Goal: Find specific page/section: Find specific page/section

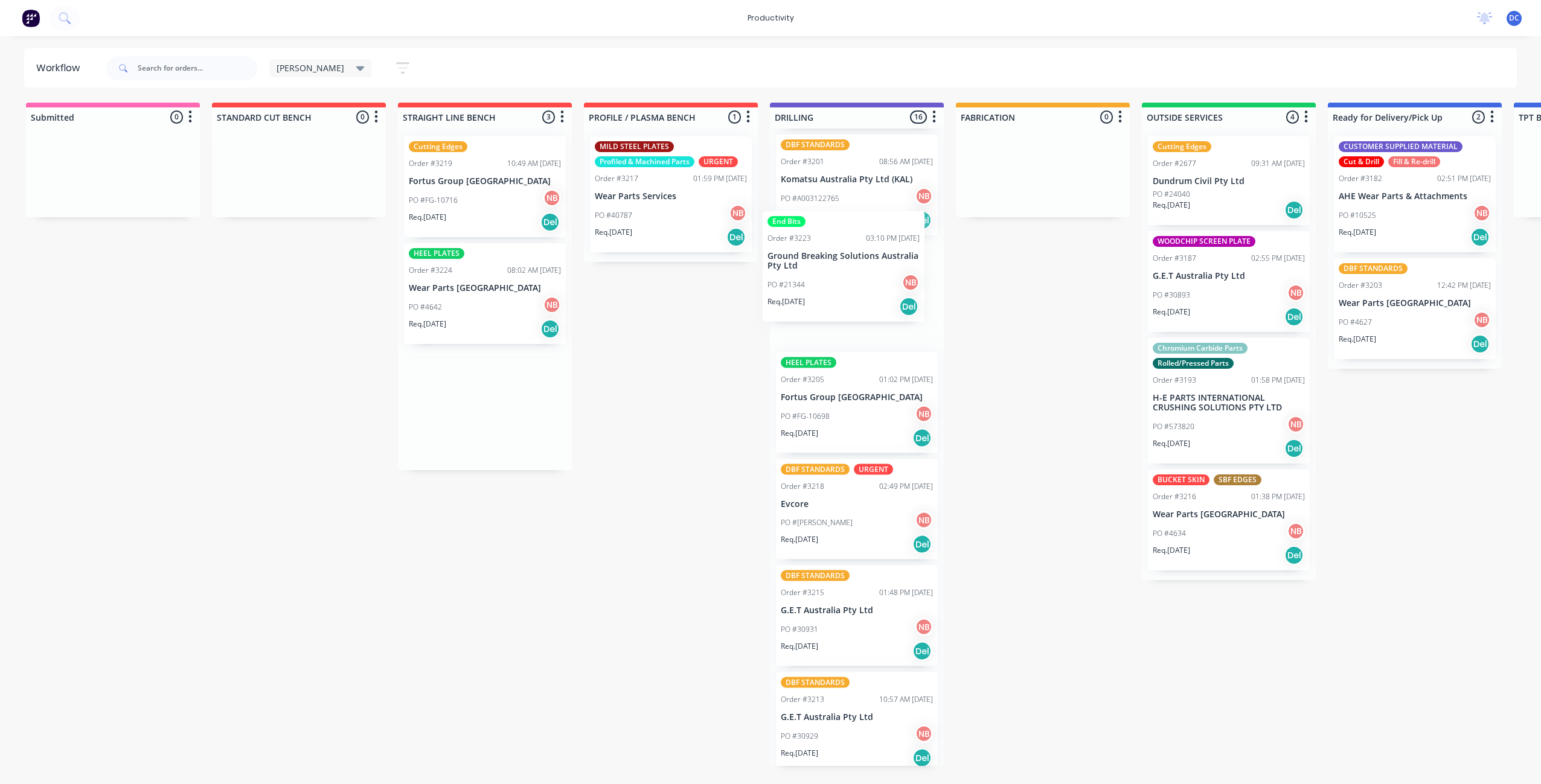
scroll to position [971, 0]
drag, startPoint x: 484, startPoint y: 373, endPoint x: 858, endPoint y: 267, distance: 388.7
click at [858, 267] on div "Submitted 0 Sort By Created date Required date Order number Customer name Most …" at bounding box center [997, 434] width 2013 height 663
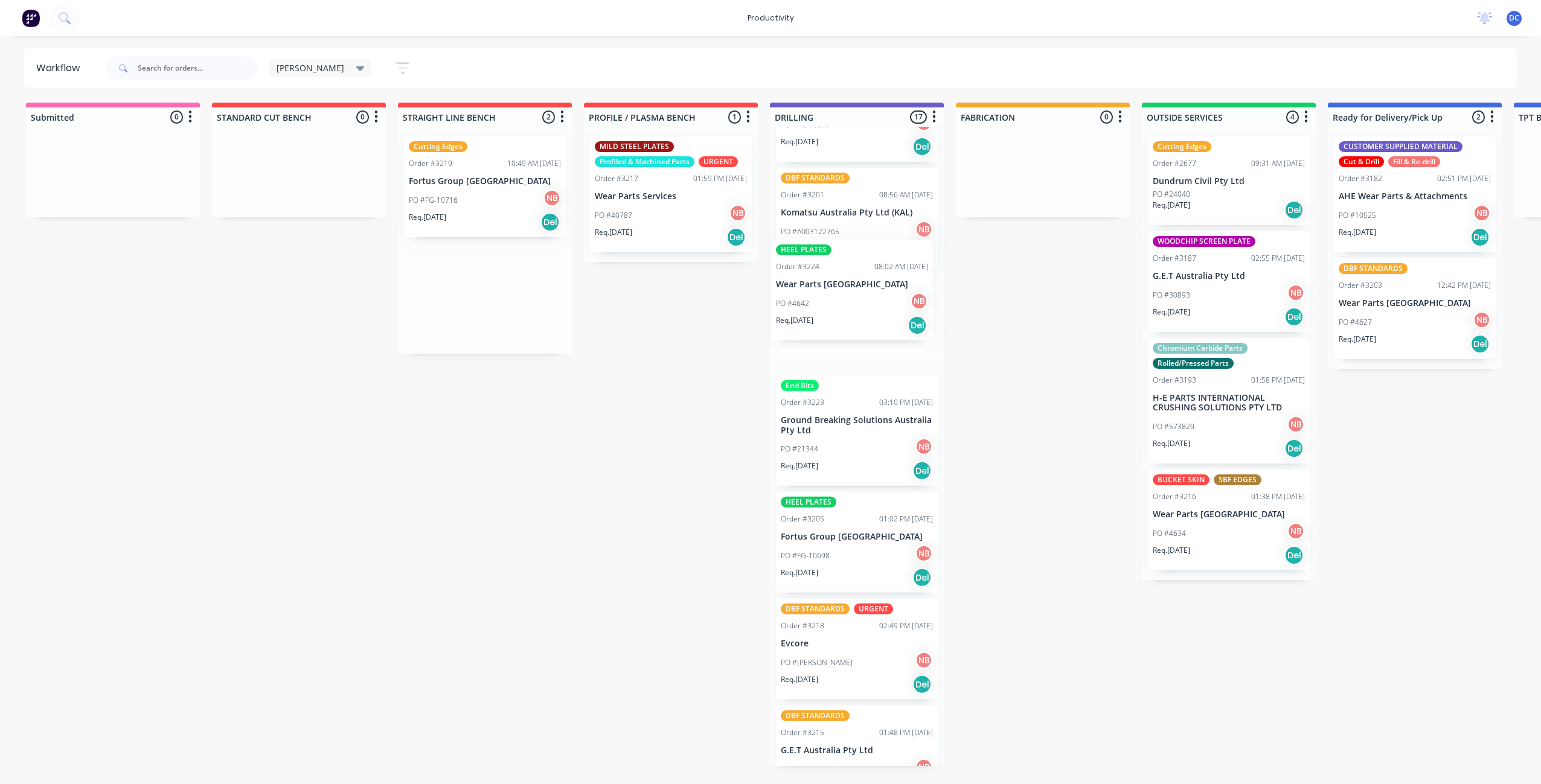
scroll to position [938, 0]
drag, startPoint x: 493, startPoint y: 316, endPoint x: 870, endPoint y: 364, distance: 380.0
click at [870, 364] on div "Submitted 0 Sort By Created date Required date Order number Customer name Most …" at bounding box center [997, 434] width 2013 height 663
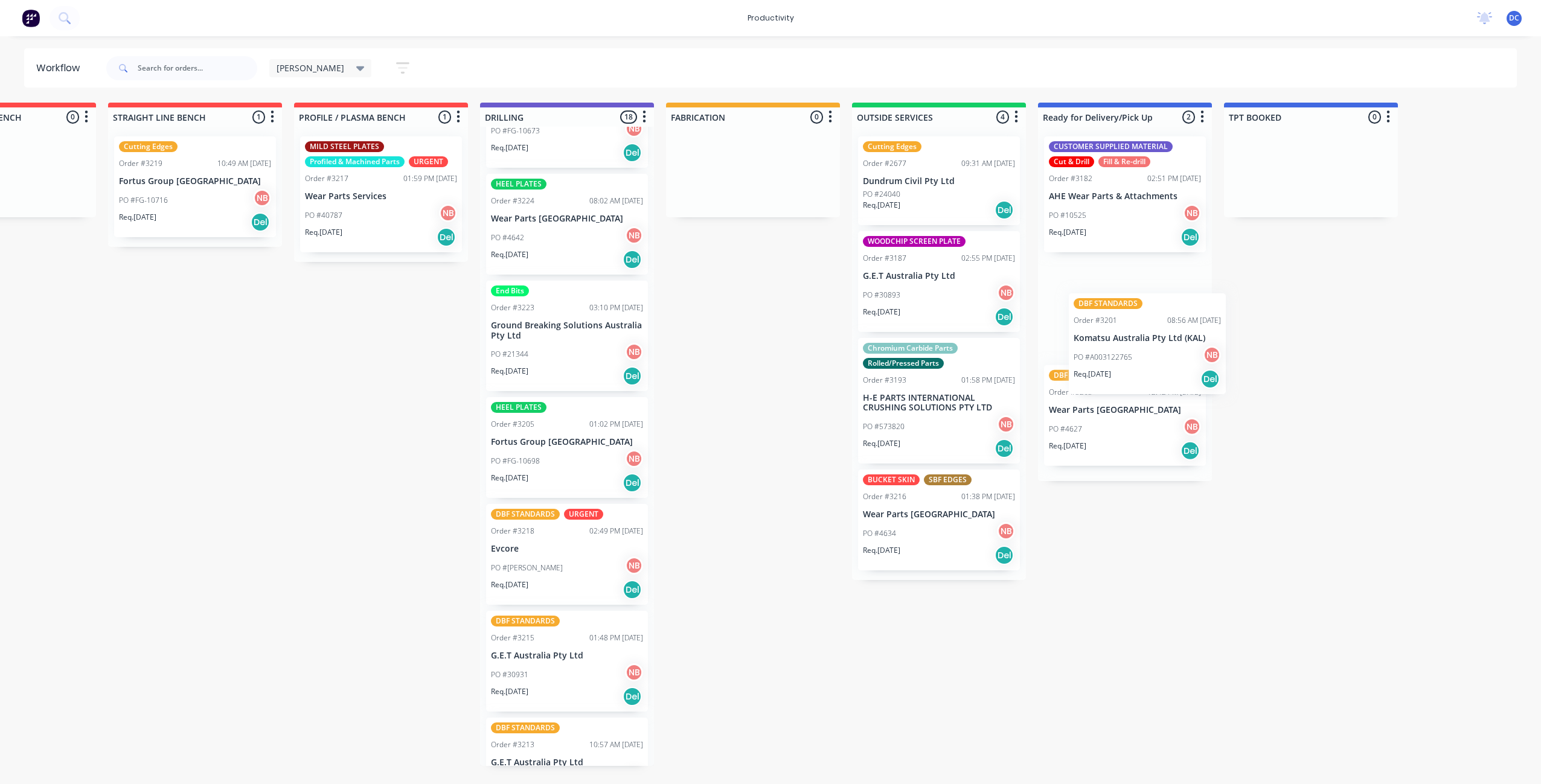
scroll to position [0, 290]
drag, startPoint x: 862, startPoint y: 241, endPoint x: 1129, endPoint y: 329, distance: 281.1
click at [1131, 332] on div "Submitted 0 Sort By Created date Required date Order number Customer name Most …" at bounding box center [707, 434] width 2013 height 663
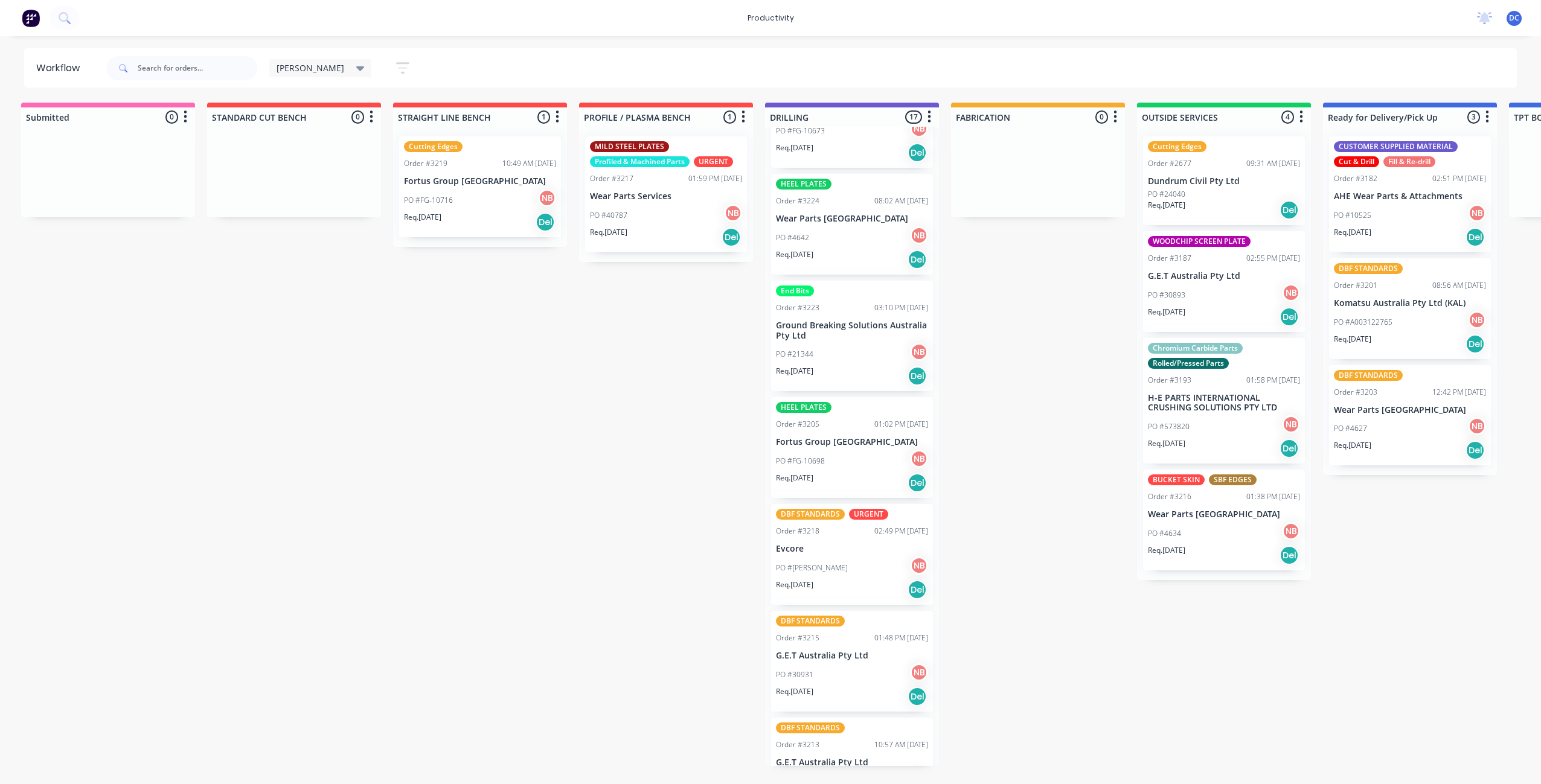
scroll to position [0, 0]
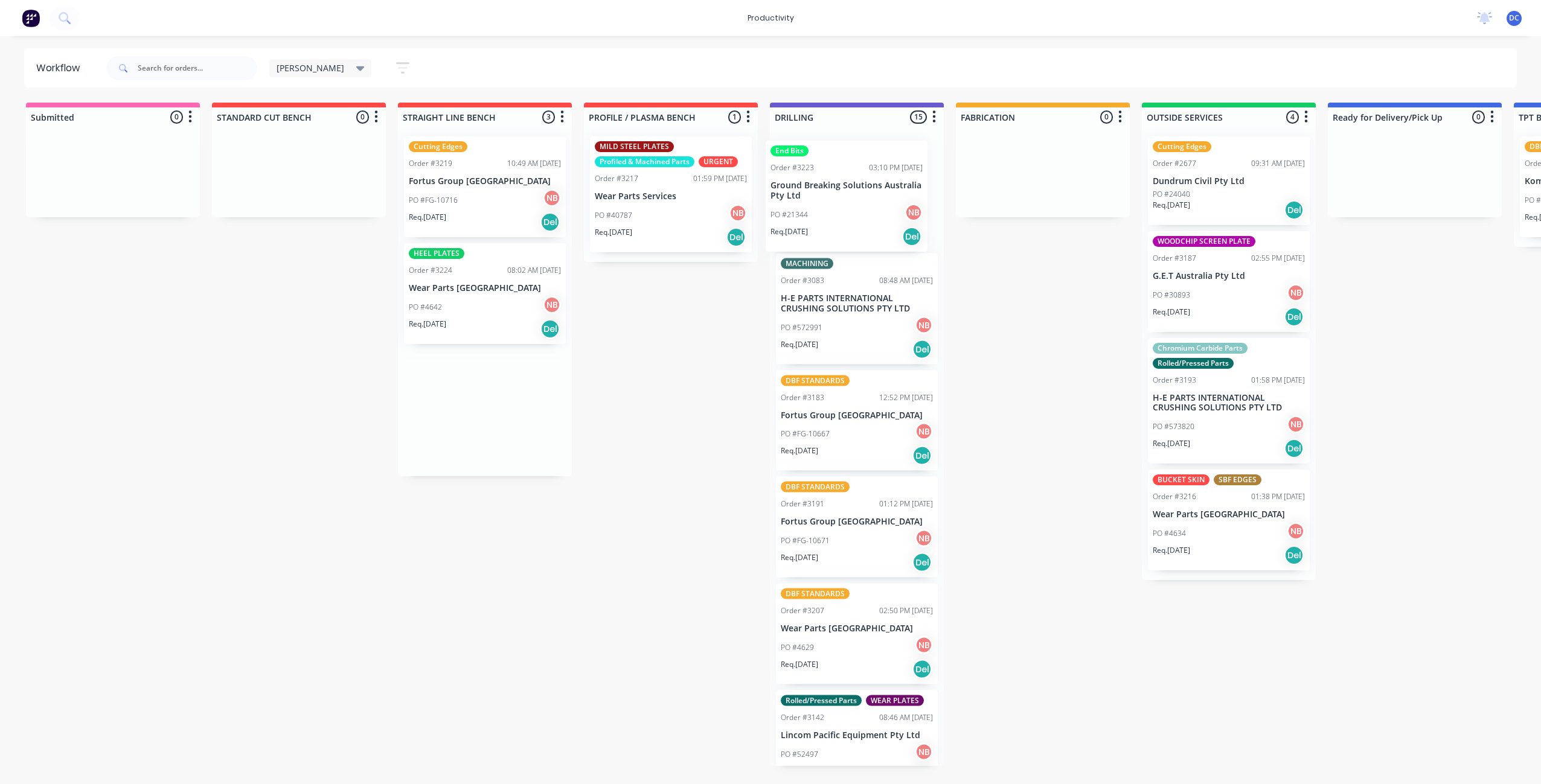
drag, startPoint x: 483, startPoint y: 221, endPoint x: 849, endPoint y: 229, distance: 366.1
click at [849, 229] on div "Submitted 0 Sort By Created date Required date Order number Customer name Most …" at bounding box center [997, 434] width 2013 height 663
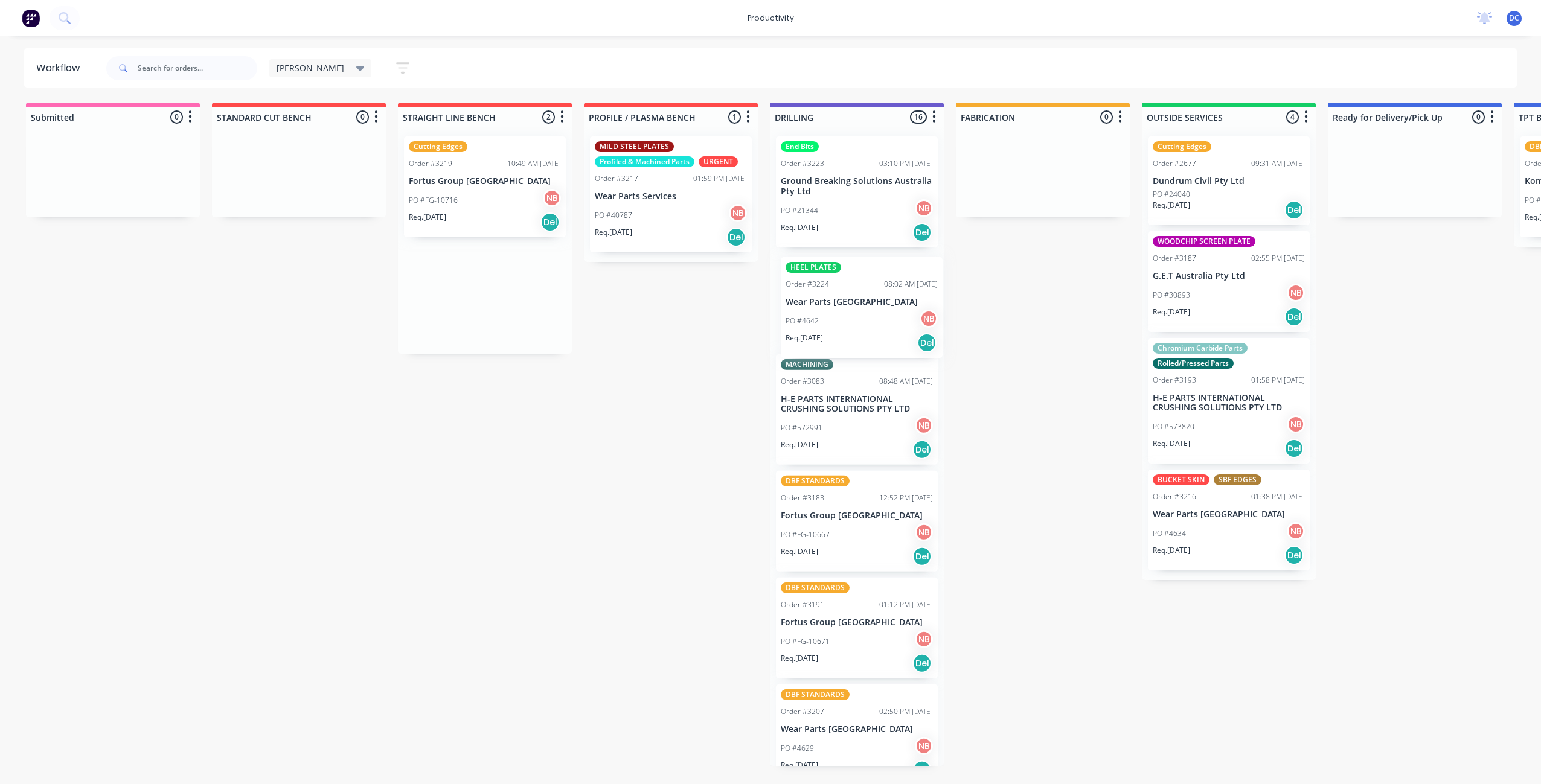
drag, startPoint x: 454, startPoint y: 312, endPoint x: 830, endPoint y: 319, distance: 376.1
click at [830, 319] on div "Submitted 0 Sort By Created date Required date Order number Customer name Most …" at bounding box center [997, 434] width 2013 height 663
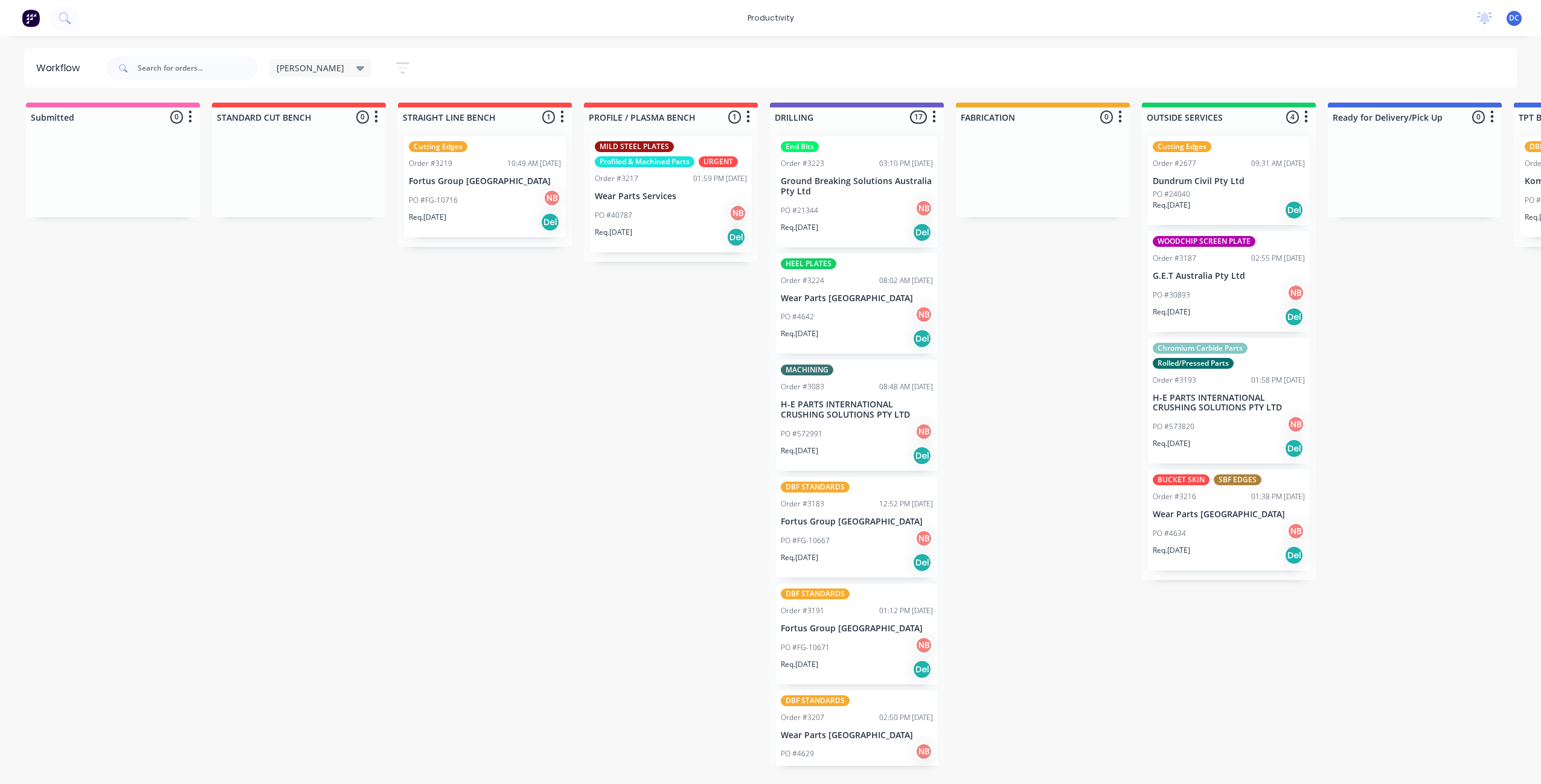
click at [384, 69] on button "button" at bounding box center [402, 67] width 38 height 23
click at [327, 254] on div "Filter by labels" at bounding box center [336, 253] width 91 height 13
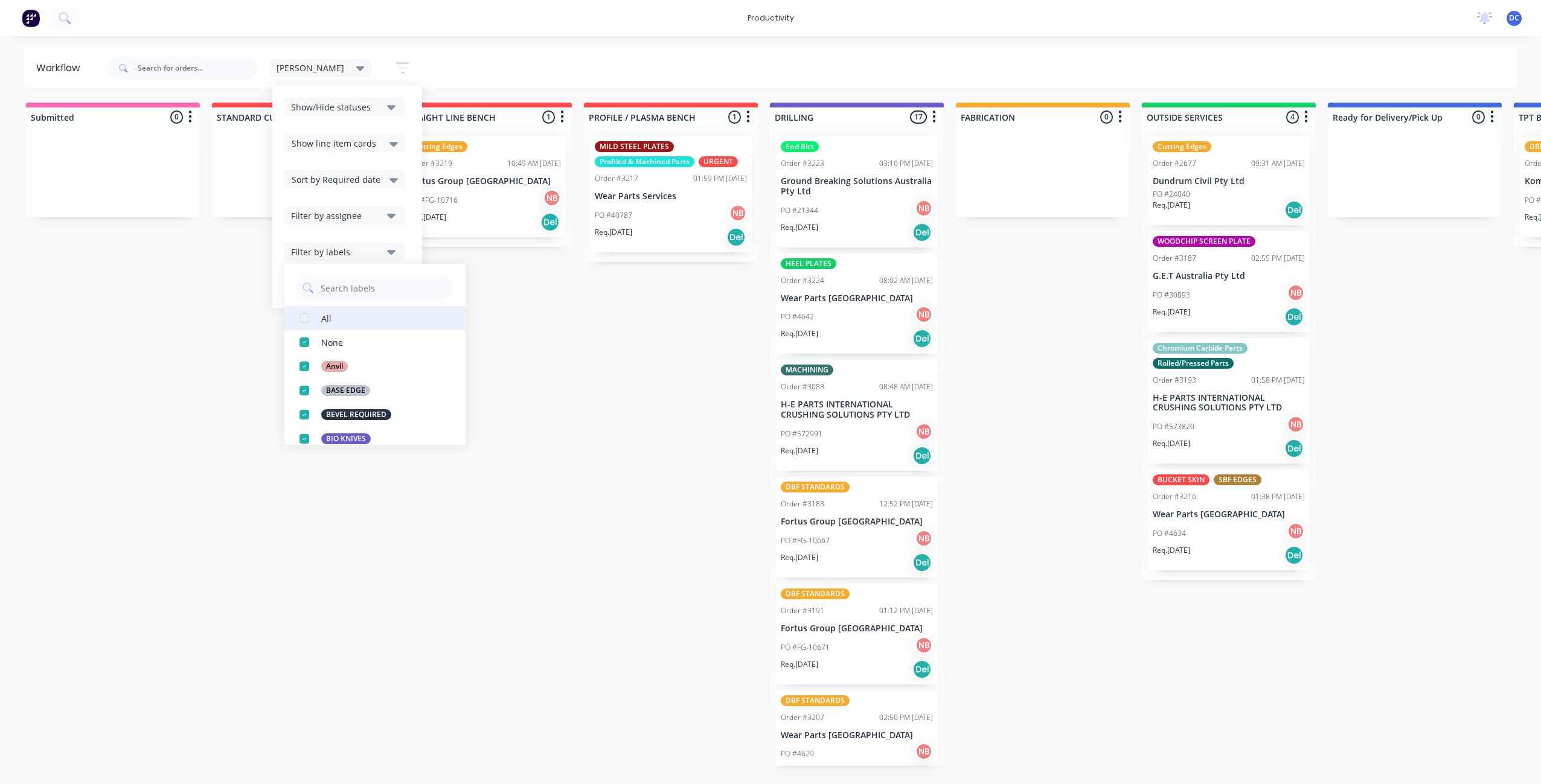
click at [321, 321] on div "All" at bounding box center [326, 318] width 10 height 13
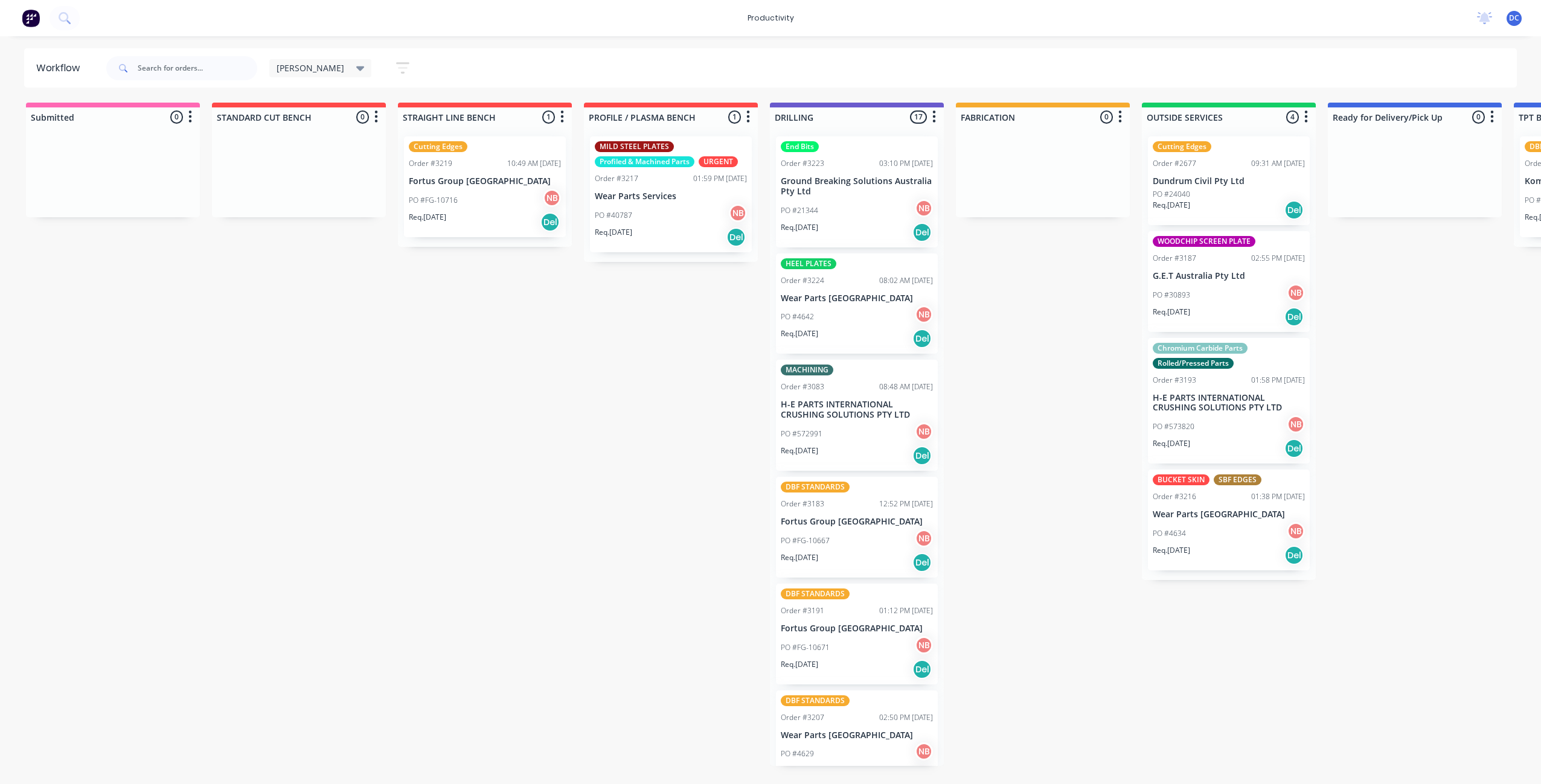
click at [492, 428] on div "Submitted 0 Sort By Created date Required date Order number Customer name Most …" at bounding box center [997, 434] width 2013 height 663
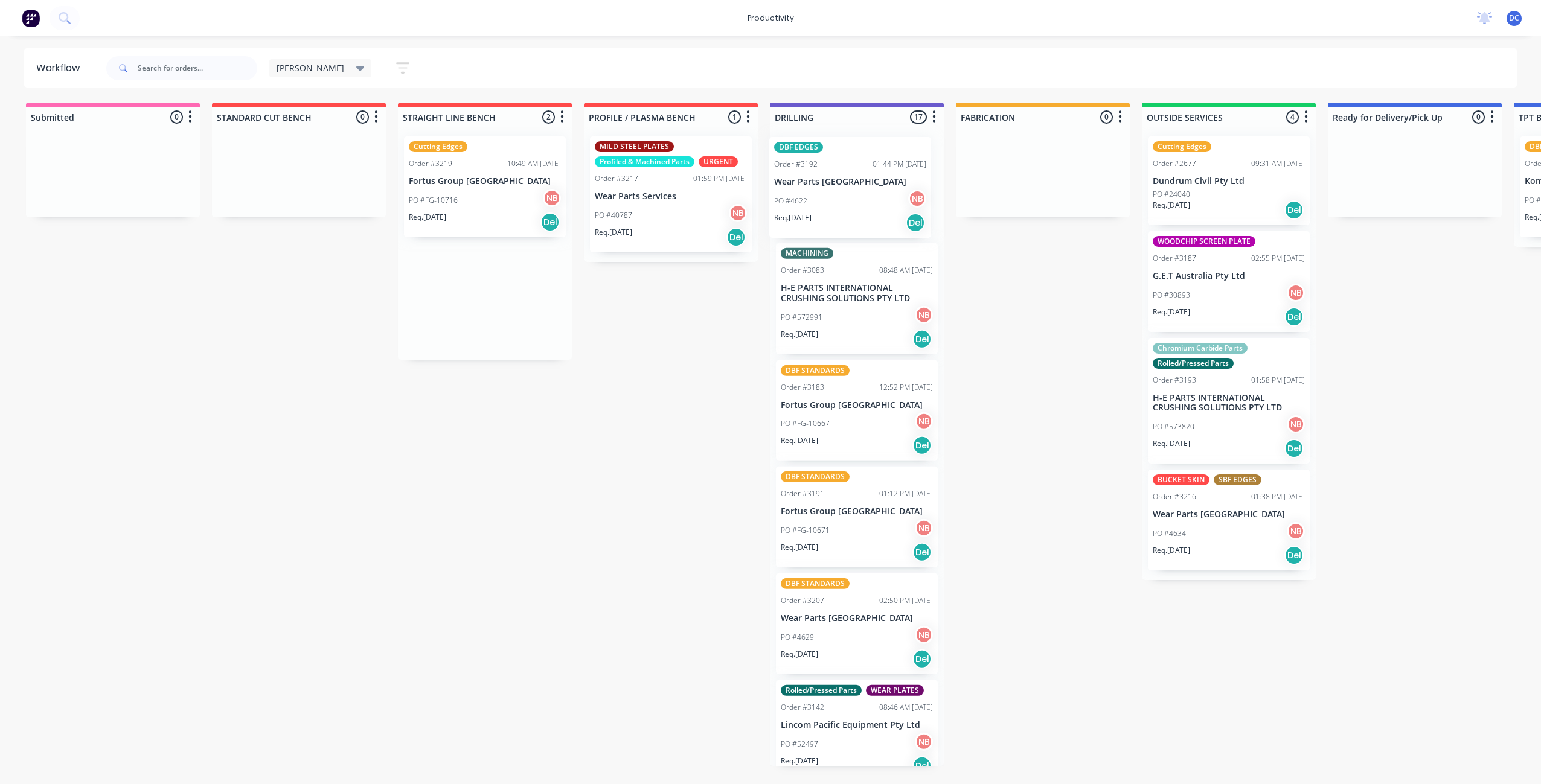
drag, startPoint x: 462, startPoint y: 196, endPoint x: 830, endPoint y: 197, distance: 368.0
click at [830, 197] on div "Submitted 0 Sort By Created date Required date Order number Customer name Most …" at bounding box center [997, 434] width 2013 height 663
